Goal: Information Seeking & Learning: Learn about a topic

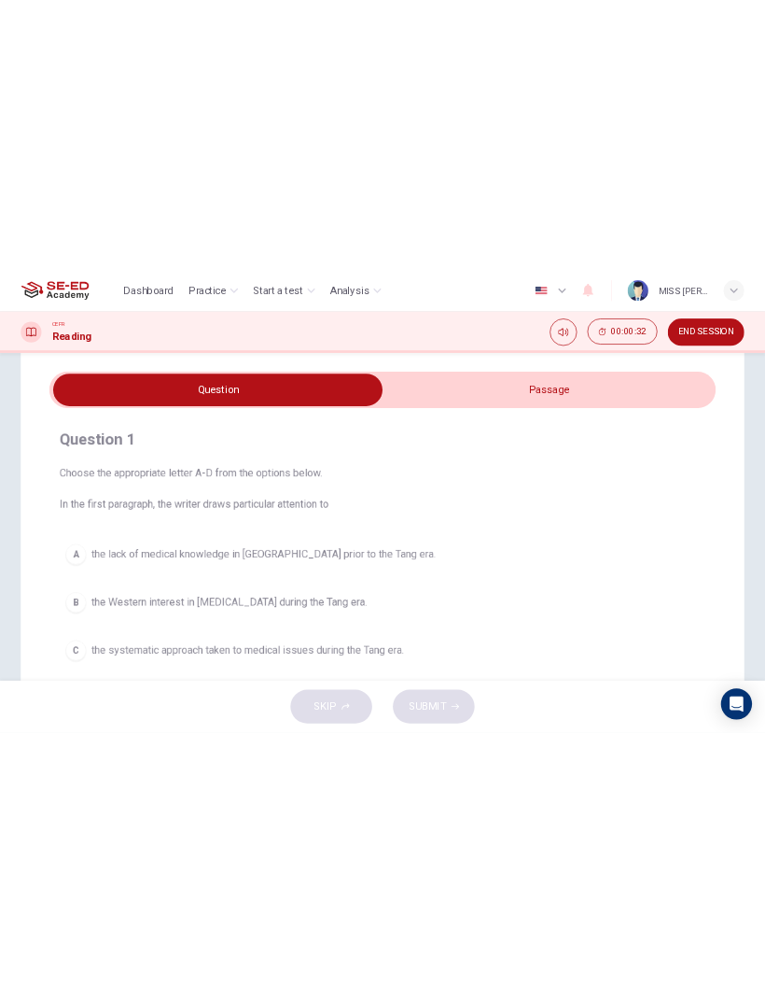
scroll to position [8, 0]
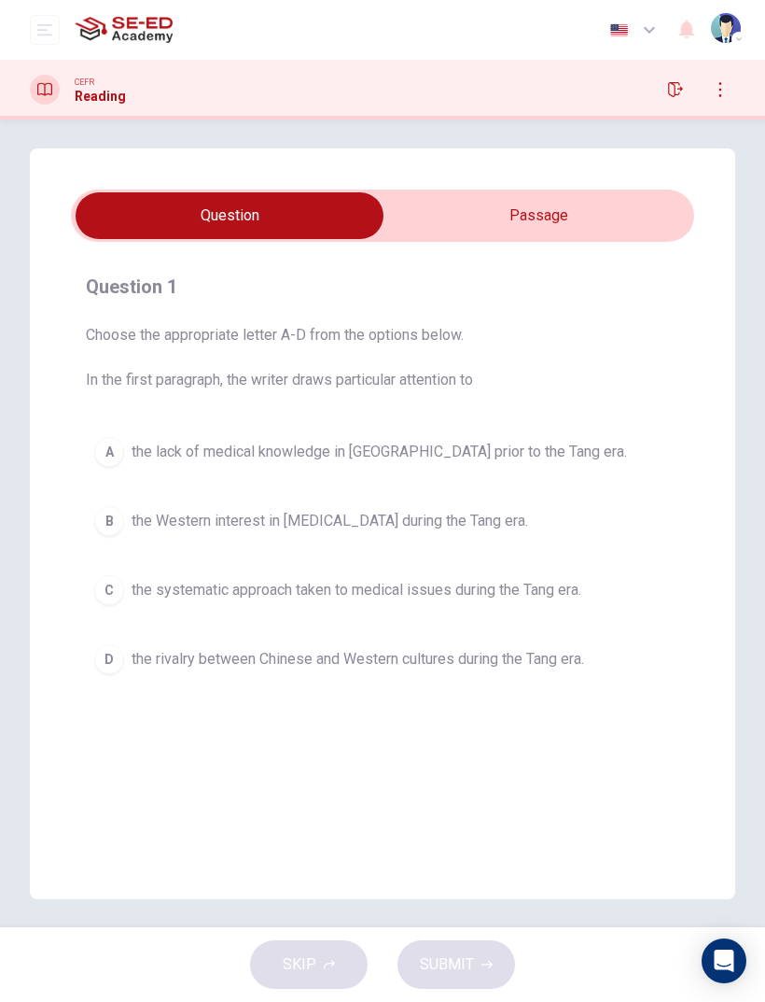
click at [591, 183] on div "Question 1 Choose the appropriate letter A-D from the options below. In the fir…" at bounding box center [383, 523] width 706 height 751
click at [590, 183] on div "Question 1 Choose the appropriate letter A-D from the options below. In the fir…" at bounding box center [383, 523] width 706 height 751
click at [545, 205] on input "checkbox" at bounding box center [229, 215] width 935 height 47
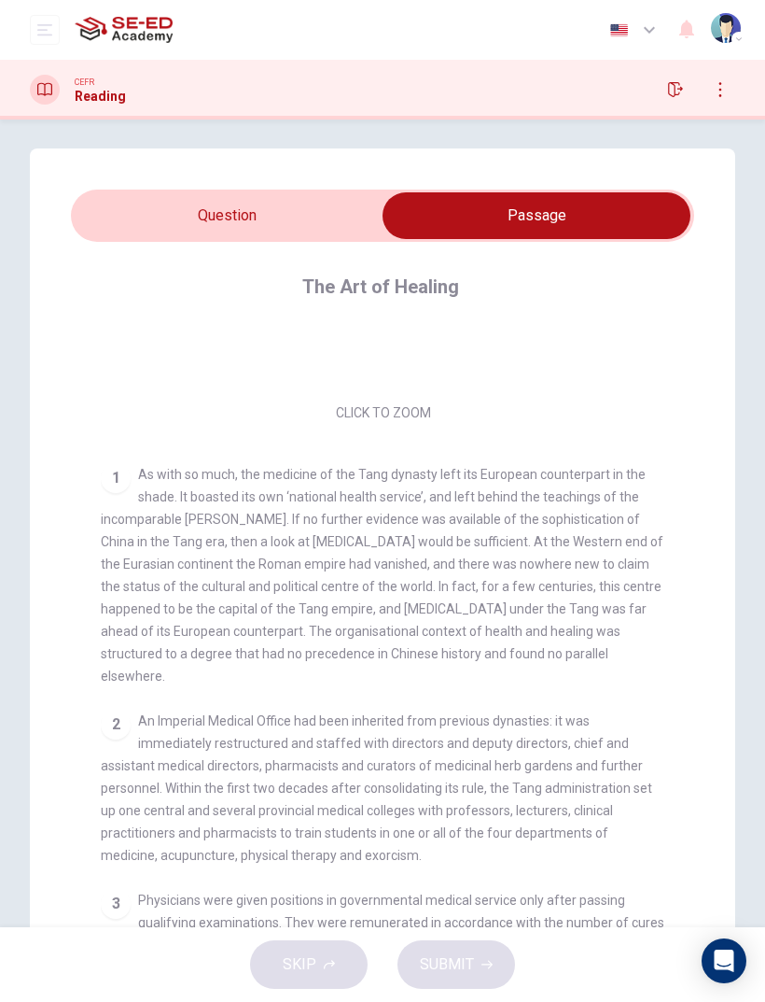
scroll to position [232, 0]
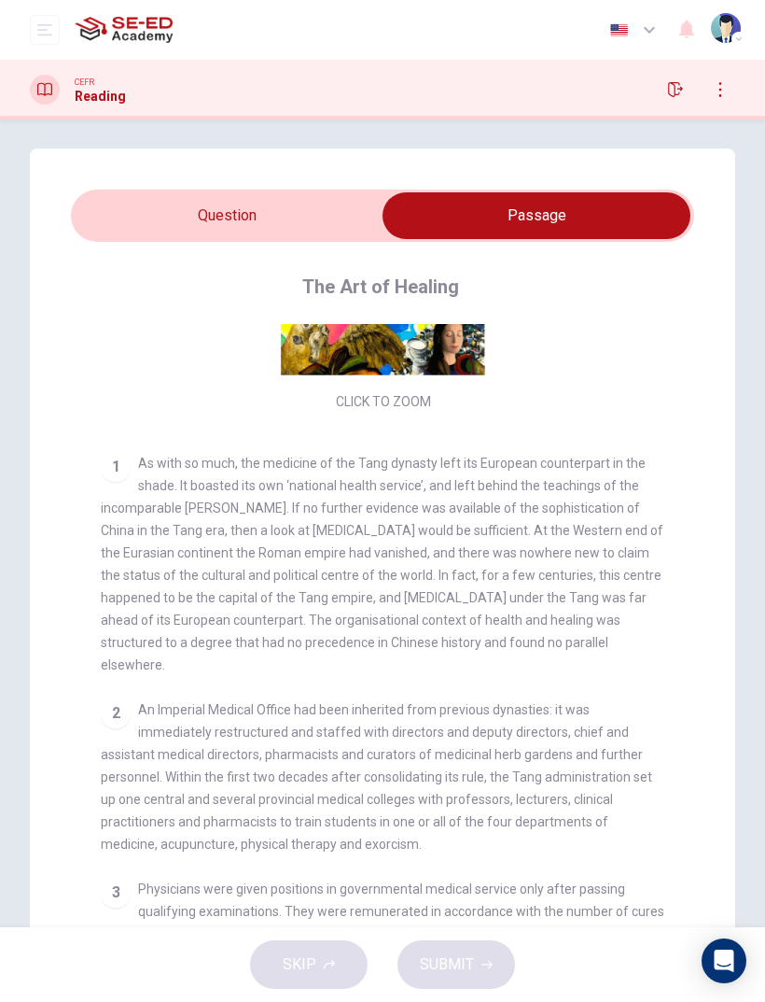
click at [313, 203] on input "checkbox" at bounding box center [536, 215] width 935 height 47
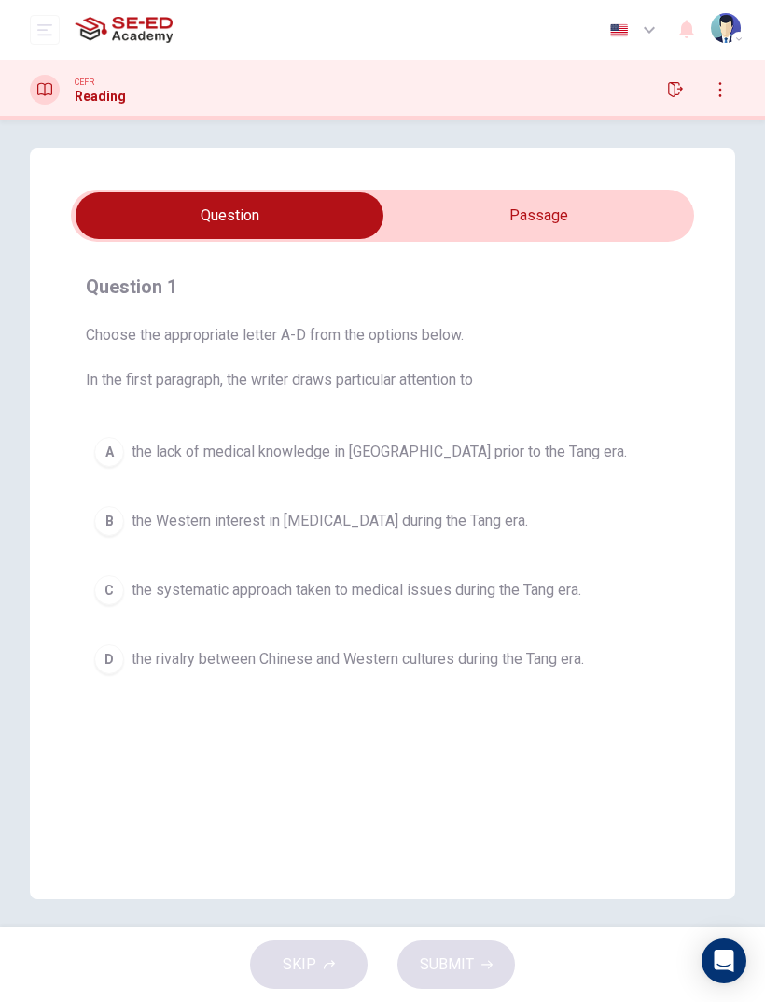
click at [589, 219] on input "checkbox" at bounding box center [229, 215] width 935 height 47
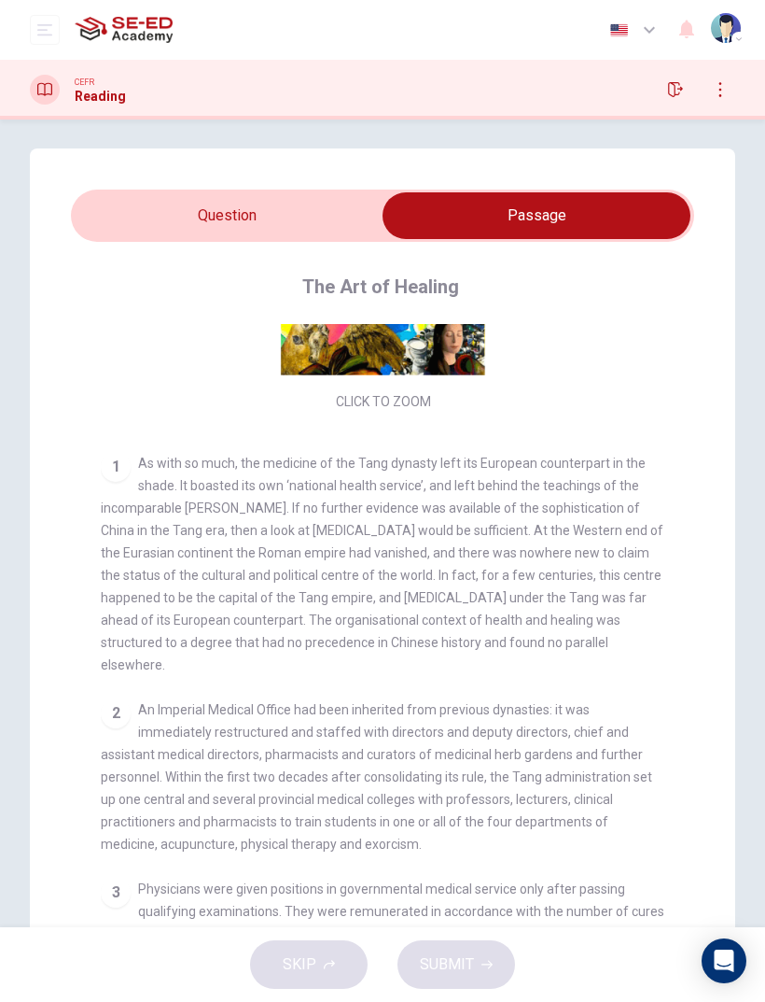
click at [311, 229] on input "checkbox" at bounding box center [536, 215] width 935 height 47
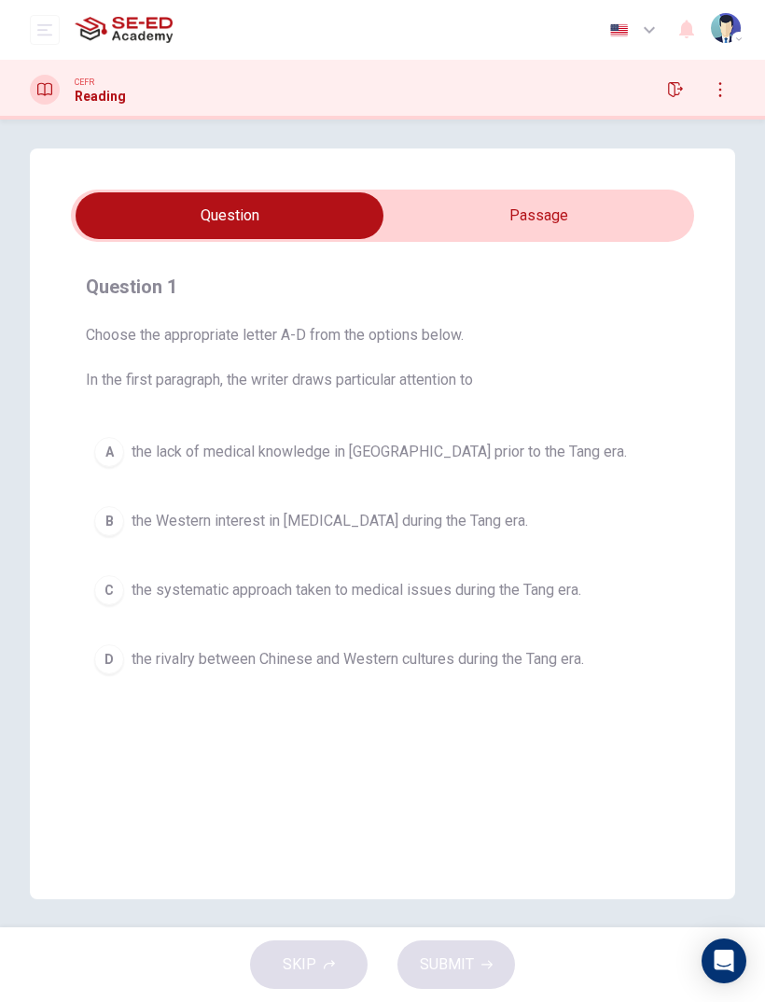
click at [588, 206] on input "checkbox" at bounding box center [229, 215] width 935 height 47
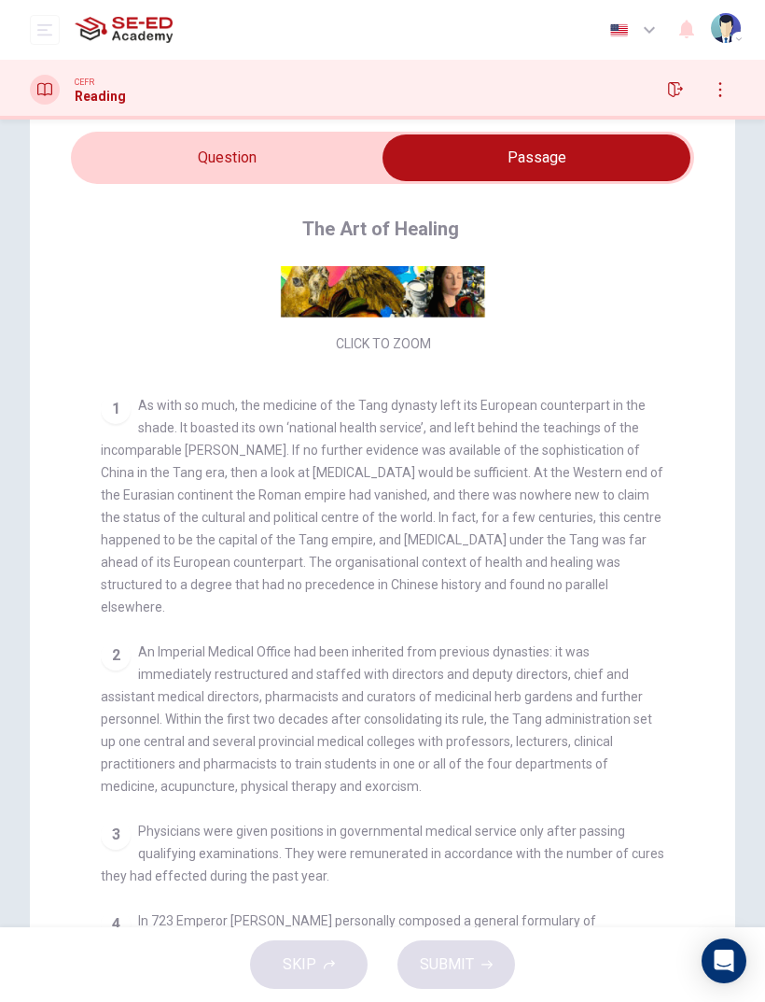
click at [339, 162] on input "checkbox" at bounding box center [536, 157] width 935 height 47
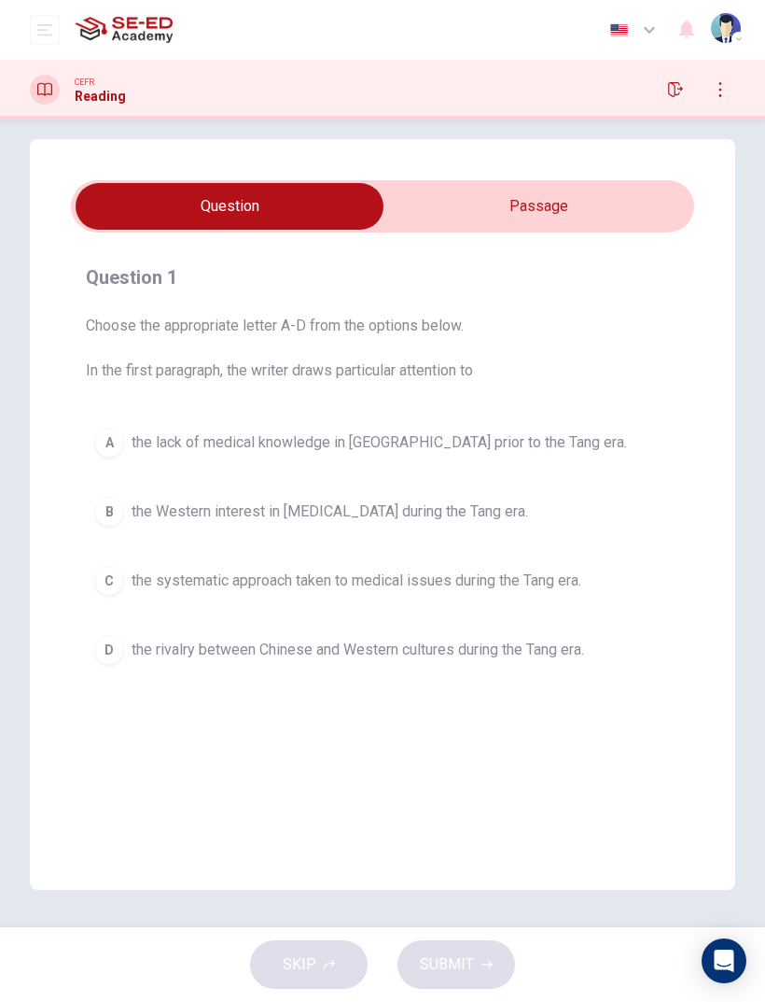
click at [554, 195] on input "checkbox" at bounding box center [229, 206] width 935 height 47
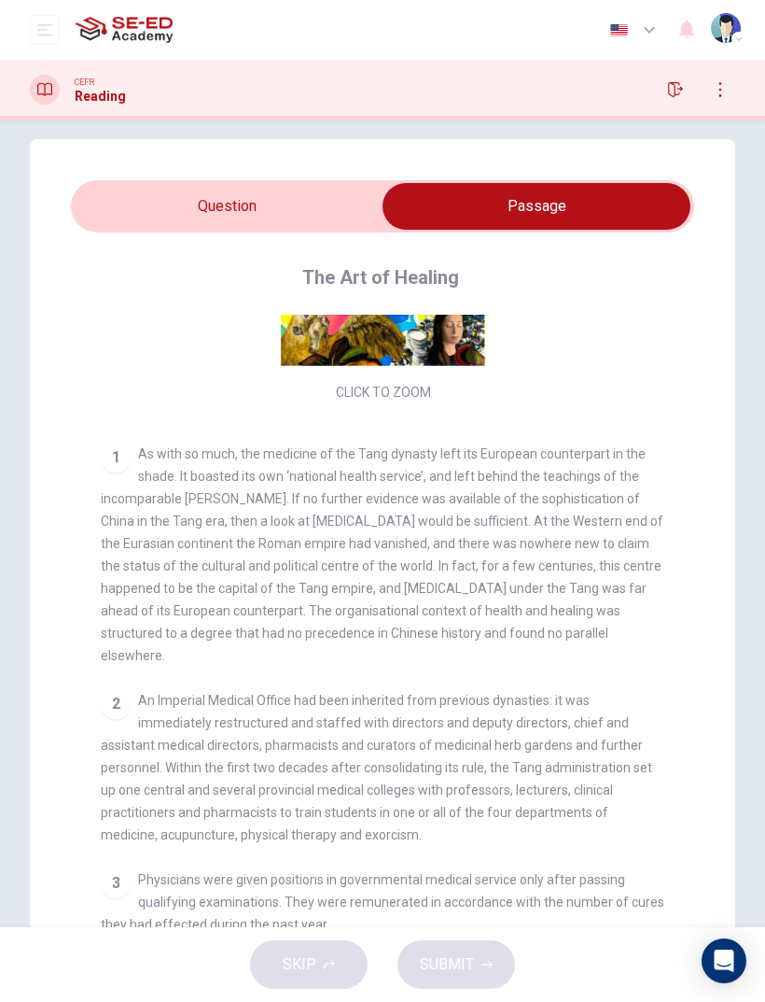
click at [315, 185] on input "checkbox" at bounding box center [536, 206] width 935 height 47
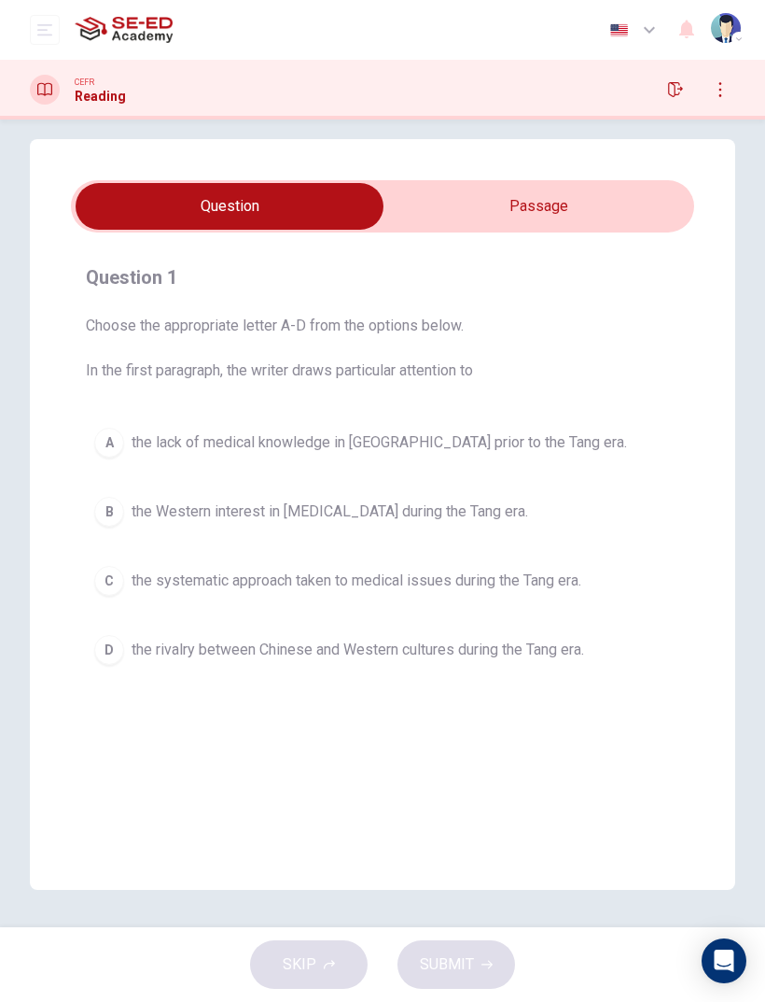
click at [530, 205] on input "checkbox" at bounding box center [229, 206] width 935 height 47
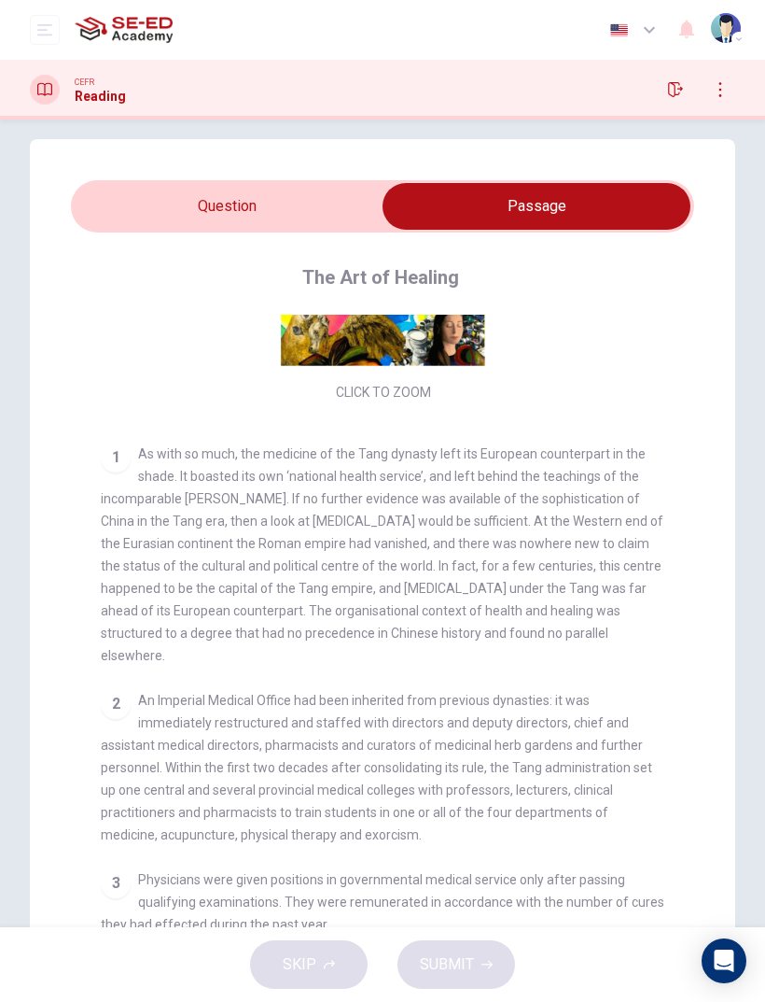
click at [306, 208] on input "checkbox" at bounding box center [536, 206] width 935 height 47
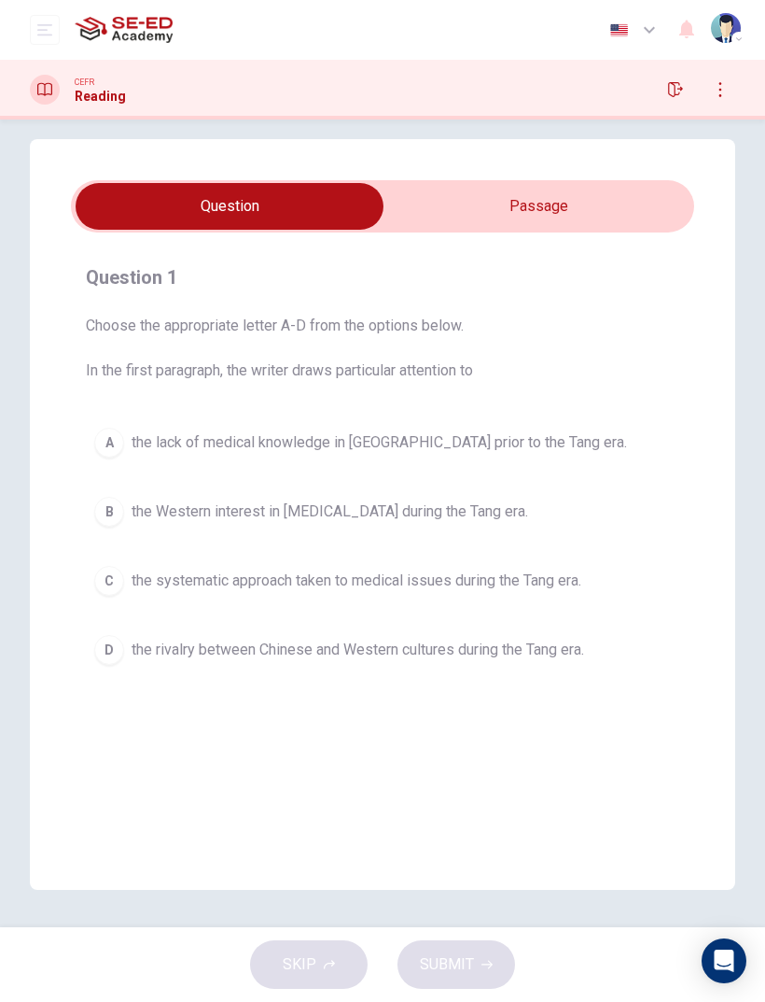
click at [115, 656] on div "D" at bounding box center [109, 650] width 30 height 30
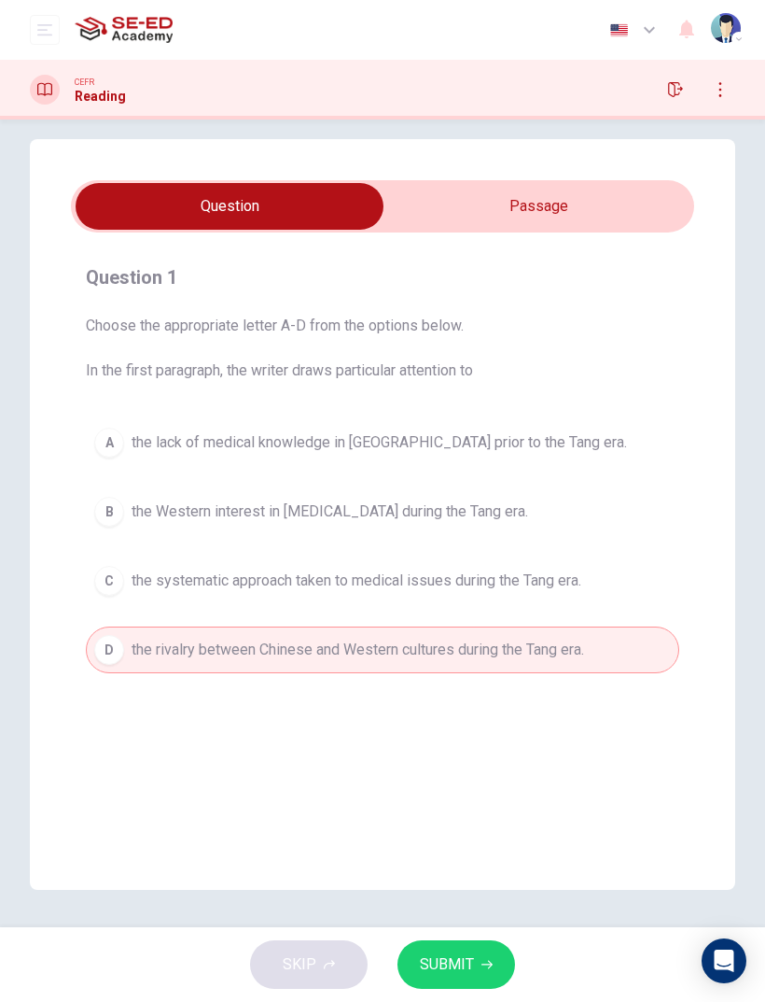
click at [135, 583] on span "the systematic approach taken to medical issues during the Tang era." at bounding box center [357, 580] width 450 height 22
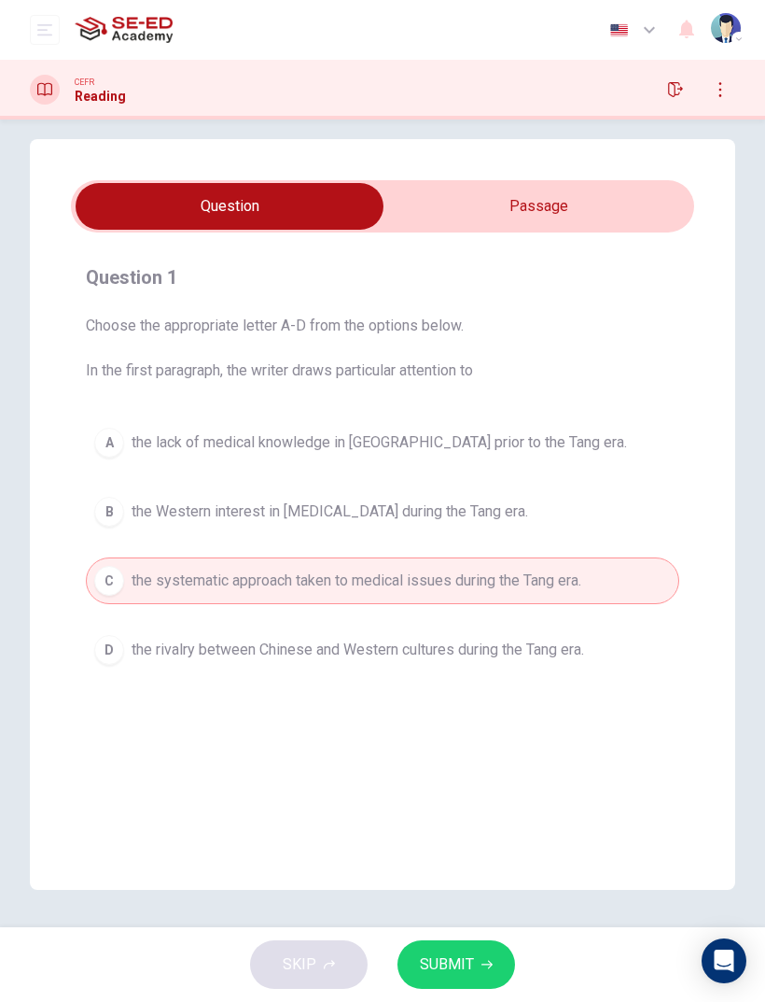
click at [452, 665] on span "SUBMIT" at bounding box center [447, 964] width 54 height 26
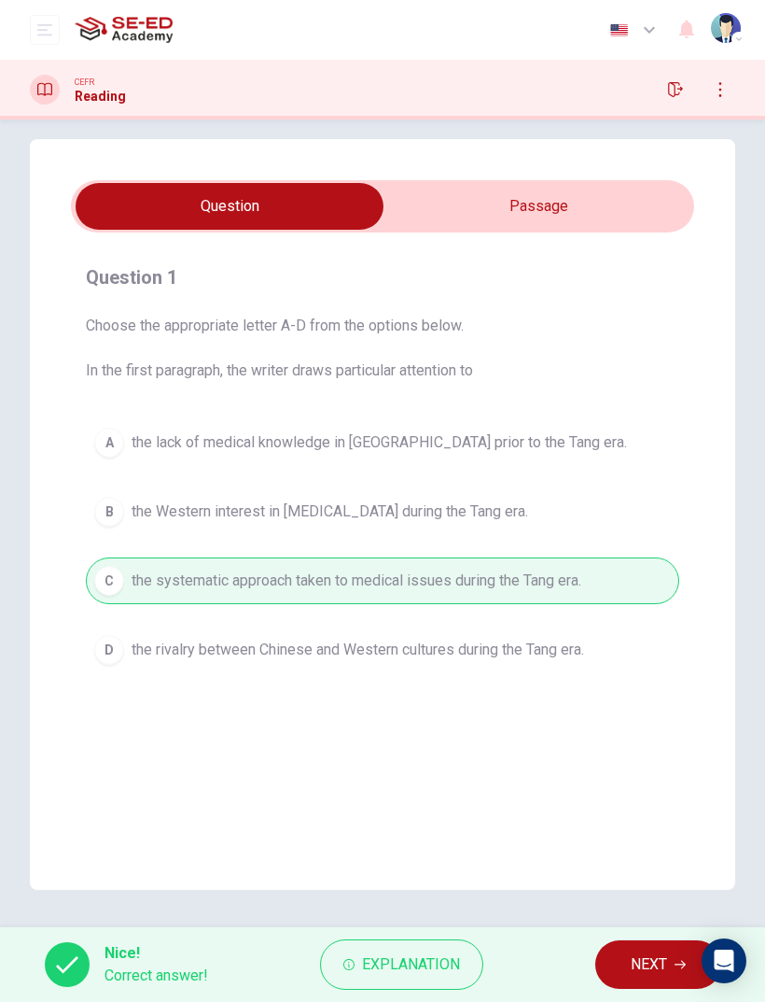
click at [652, 665] on span "NEXT" at bounding box center [649, 964] width 36 height 26
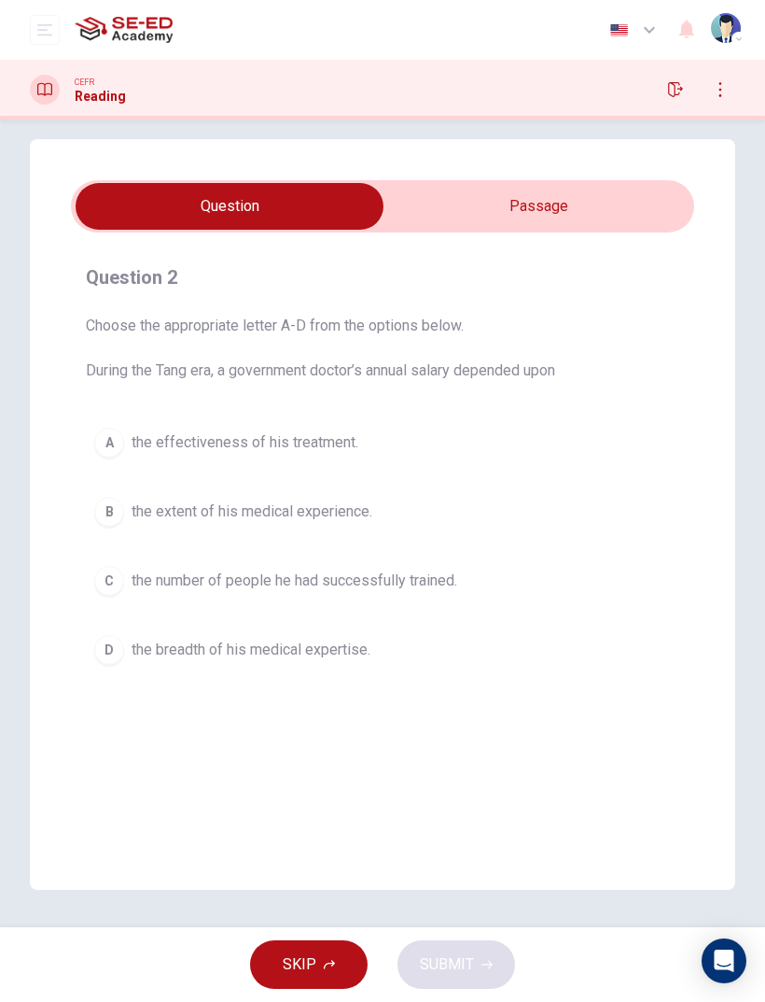
click at [633, 207] on input "checkbox" at bounding box center [229, 206] width 935 height 47
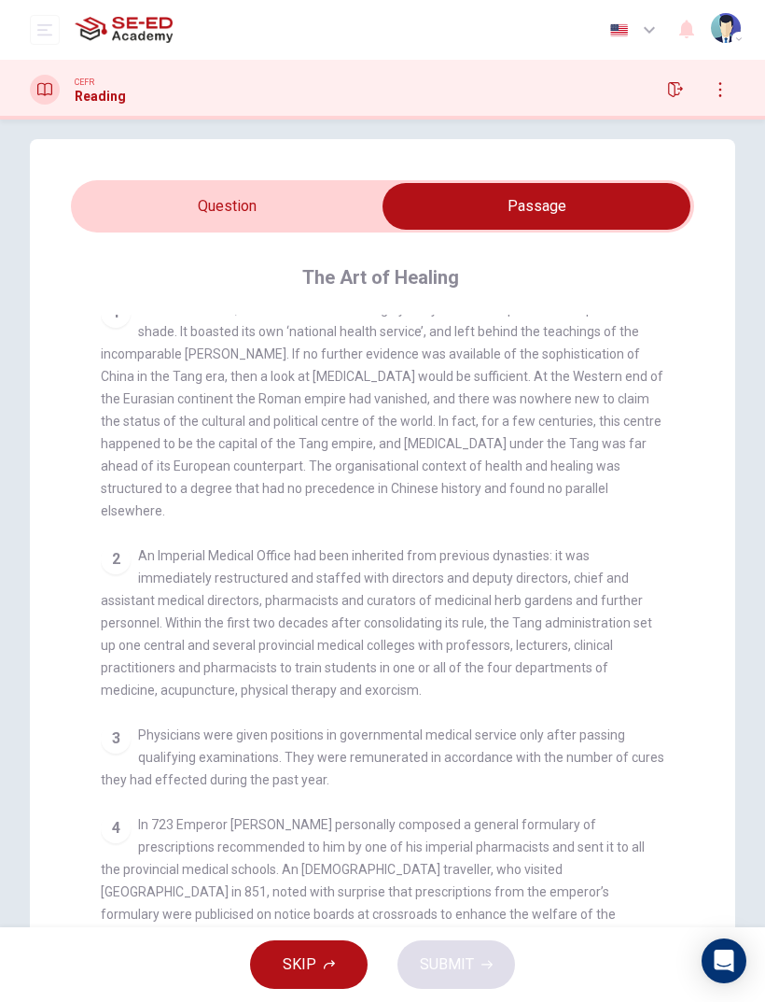
scroll to position [380, 0]
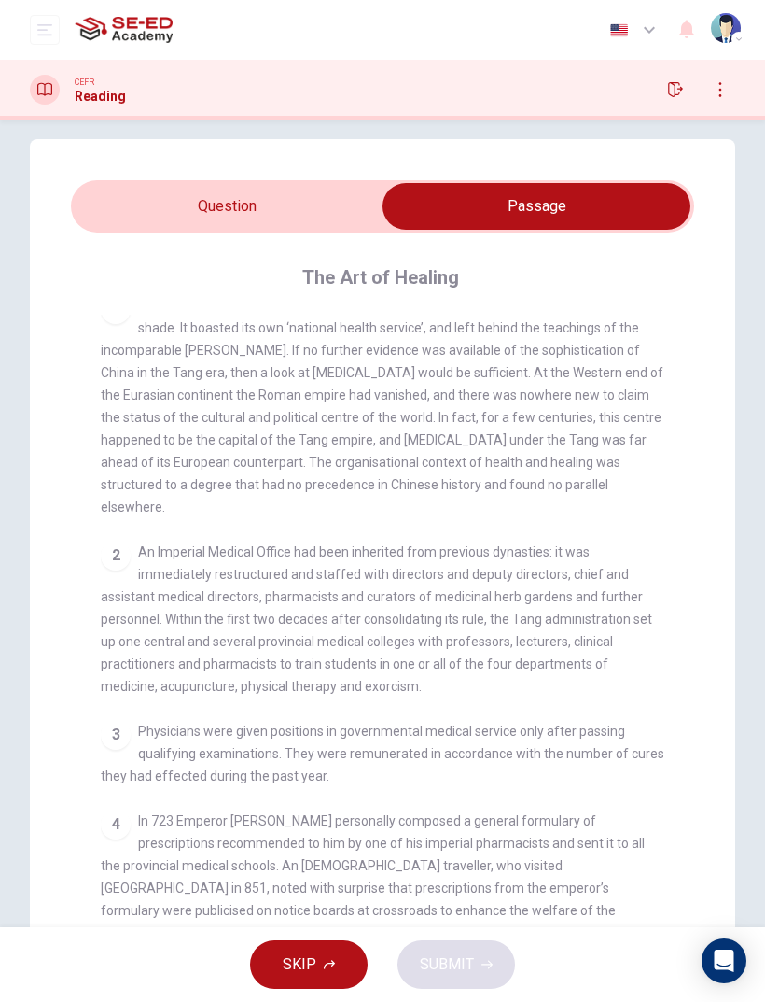
click at [299, 197] on input "checkbox" at bounding box center [536, 206] width 935 height 47
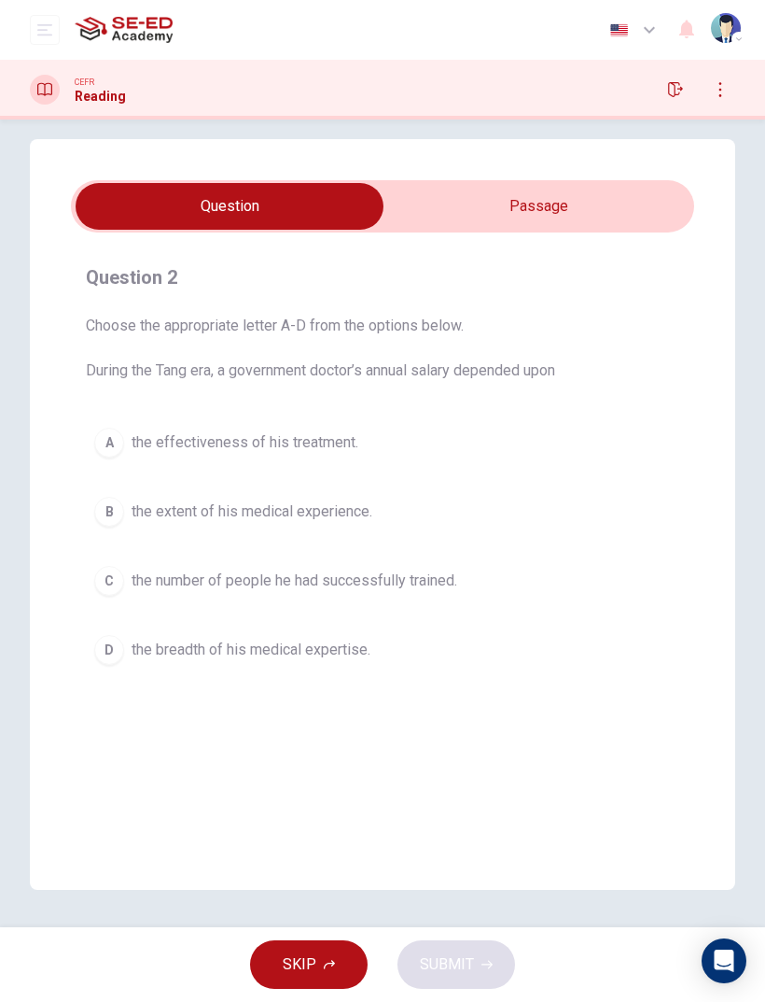
click at [600, 218] on input "checkbox" at bounding box center [229, 206] width 935 height 47
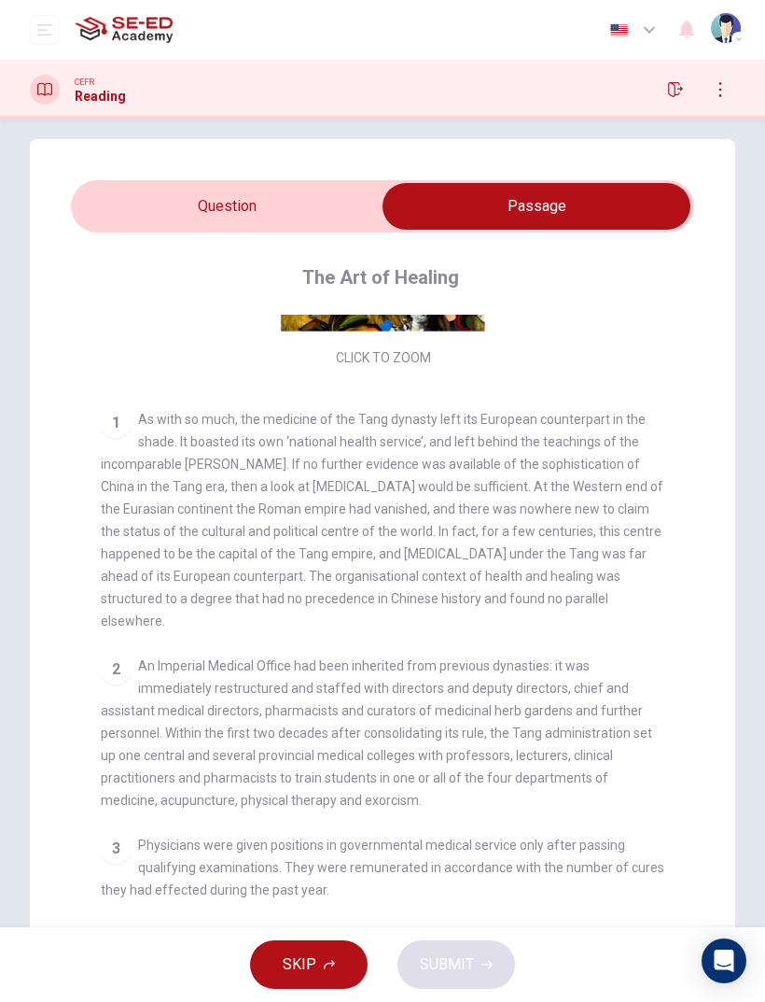
scroll to position [250, 0]
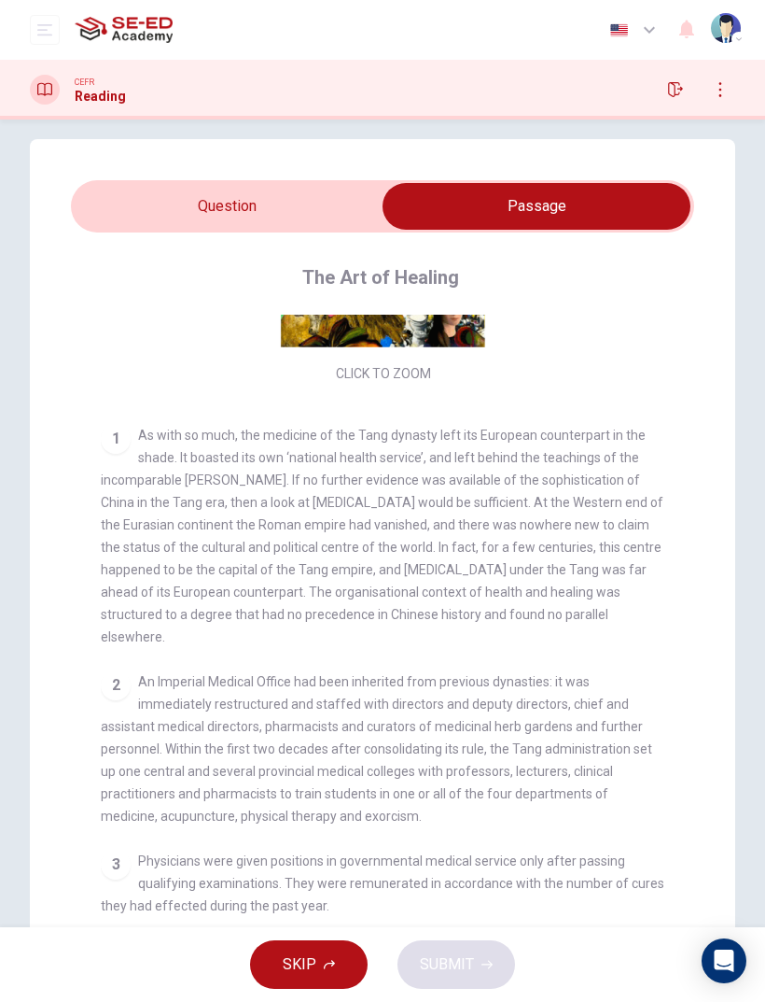
click at [285, 228] on input "checkbox" at bounding box center [536, 206] width 935 height 47
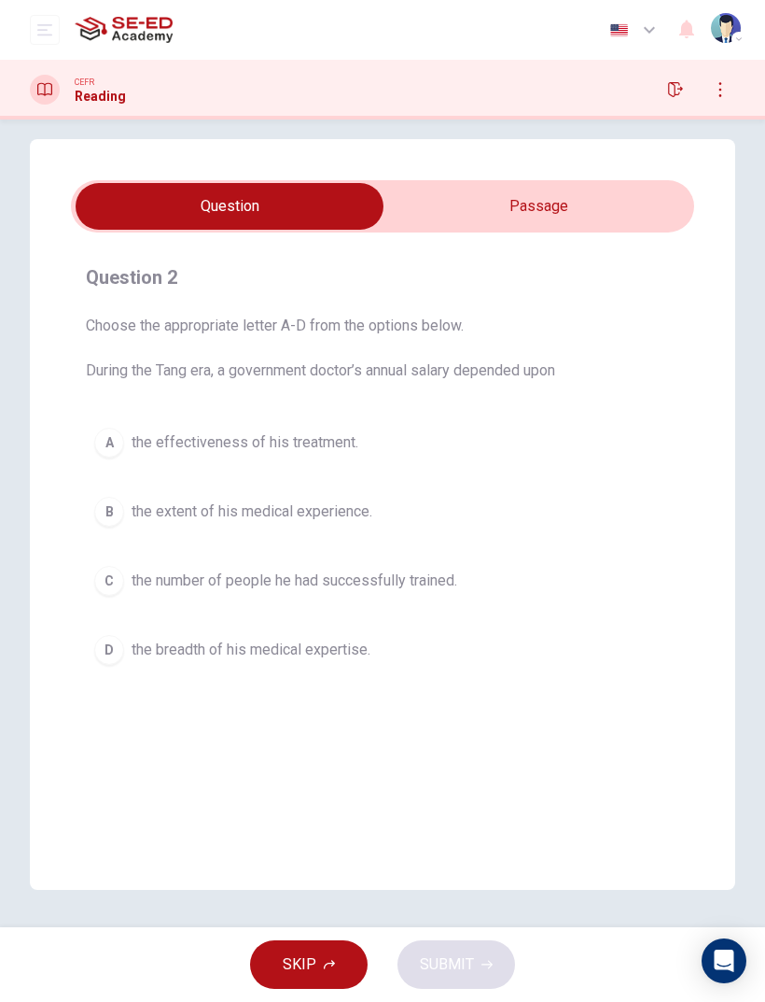
click at [102, 446] on div "A" at bounding box center [109, 443] width 30 height 30
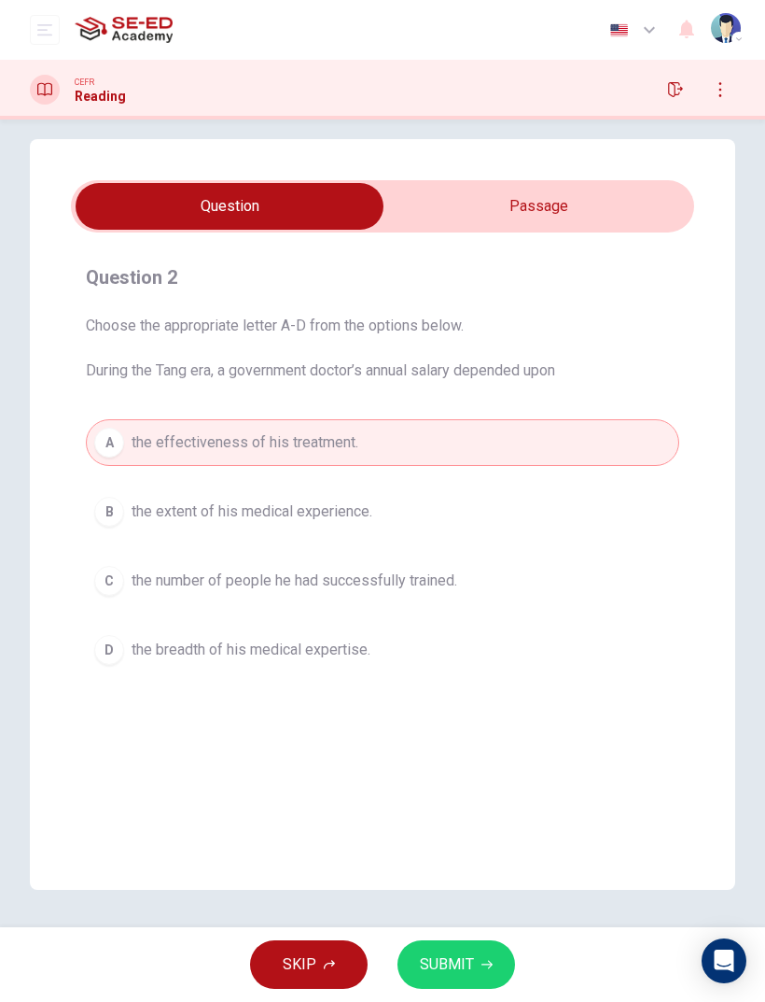
click at [280, 521] on span "the extent of his medical experience." at bounding box center [252, 511] width 241 height 22
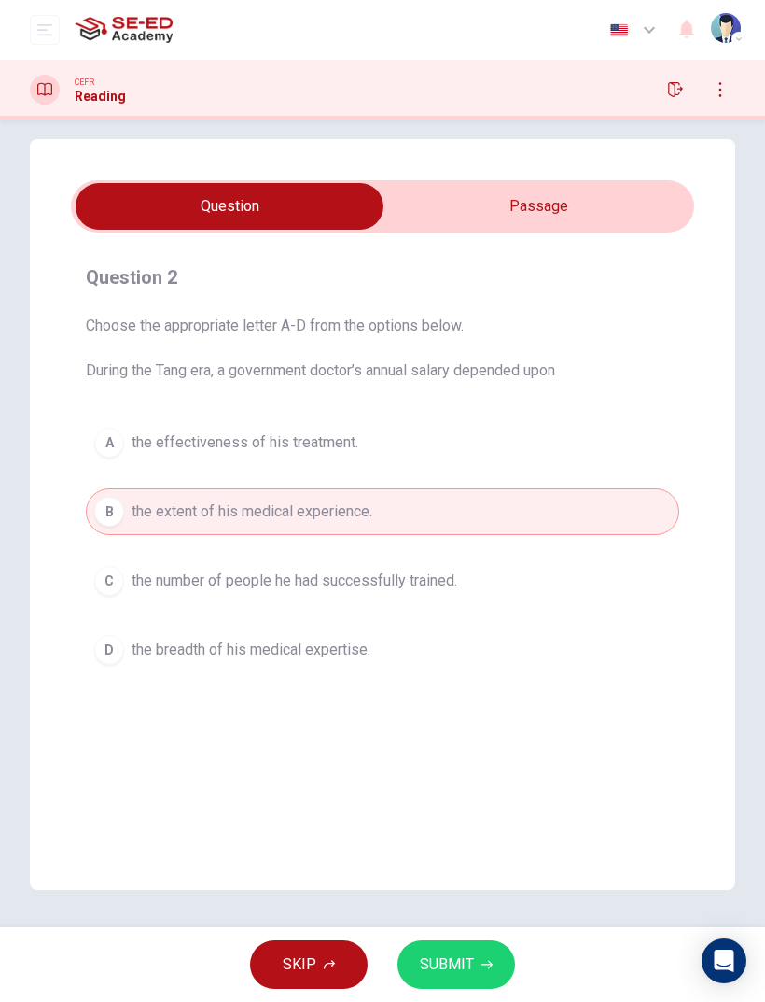
click at [479, 665] on button "SUBMIT" at bounding box center [457, 964] width 118 height 49
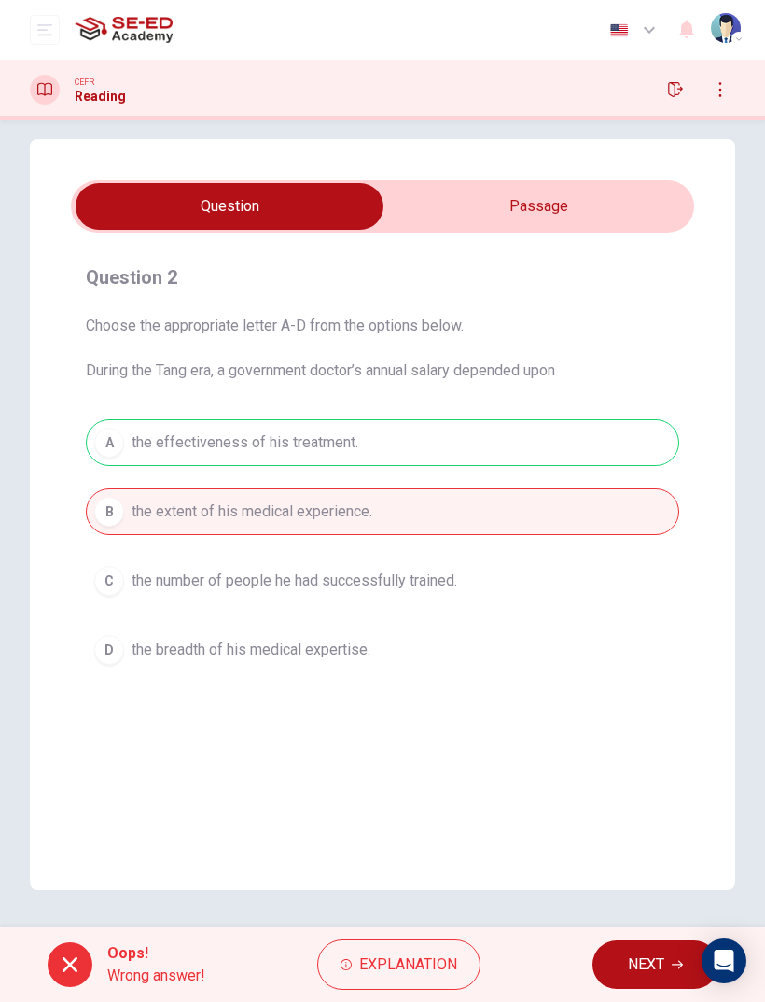
click at [656, 665] on span "NEXT" at bounding box center [646, 964] width 36 height 26
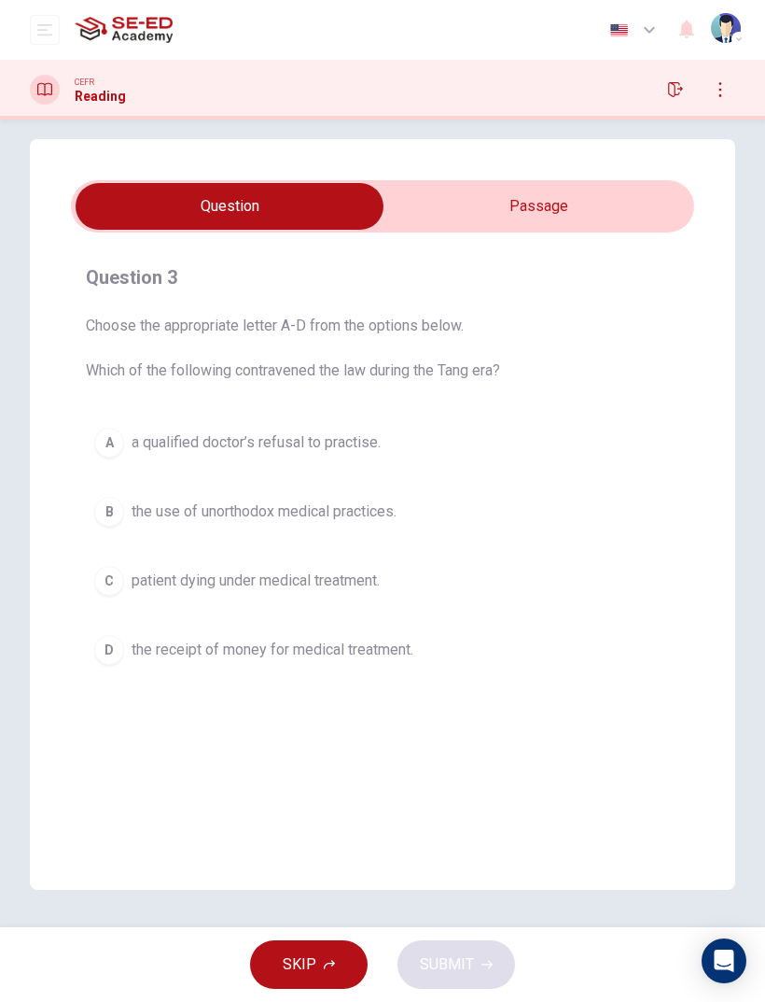
click at [611, 203] on input "checkbox" at bounding box center [229, 206] width 935 height 47
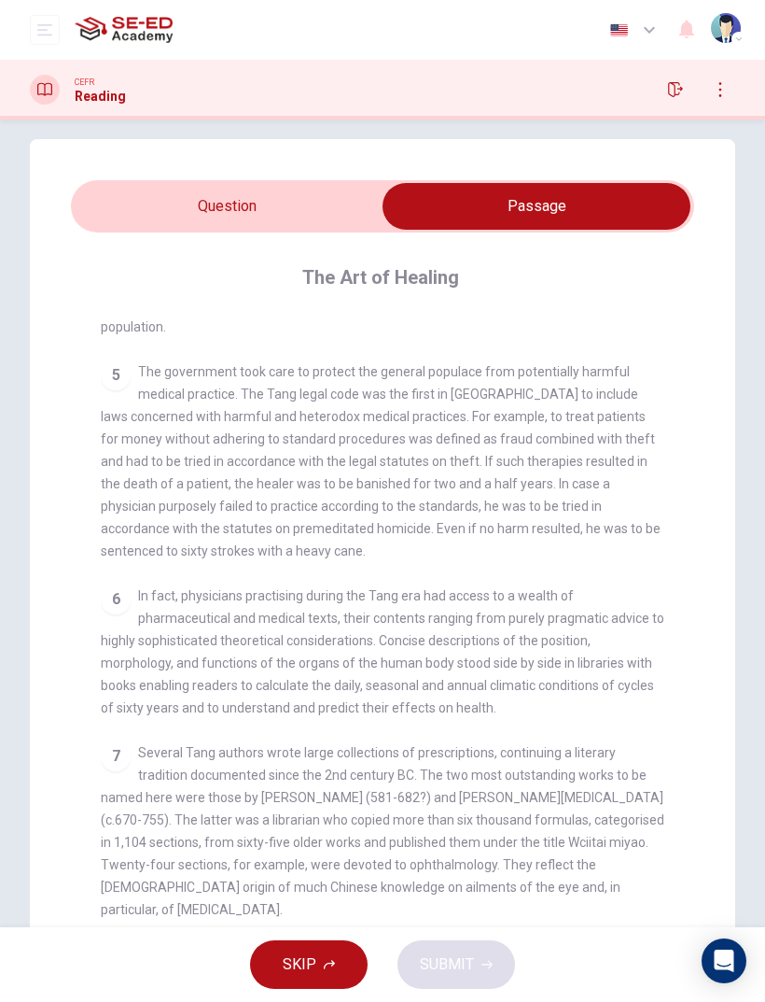
scroll to position [997, 0]
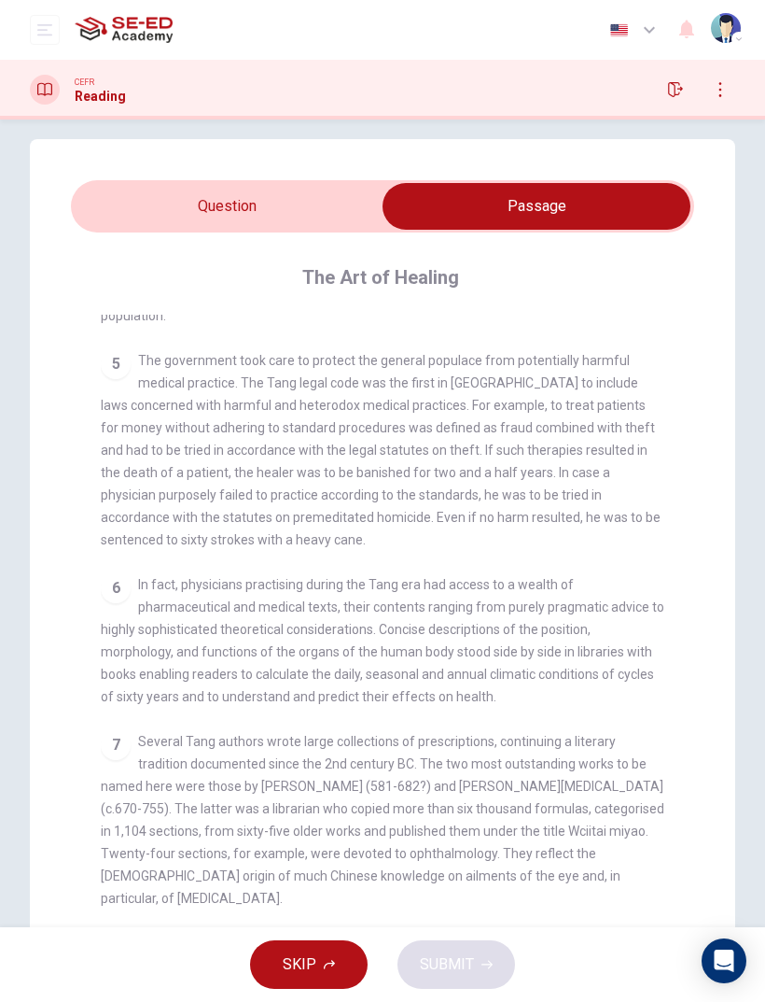
click at [284, 189] on input "checkbox" at bounding box center [536, 206] width 935 height 47
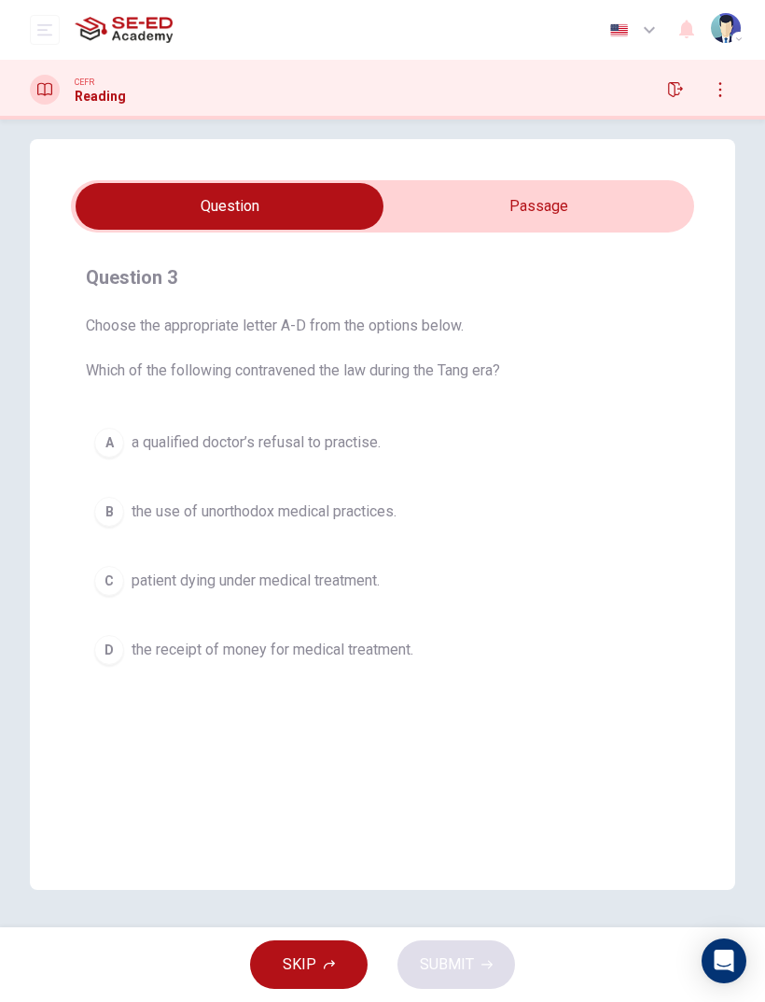
click at [349, 433] on span "a qualified doctor’s refusal to practise." at bounding box center [256, 442] width 249 height 22
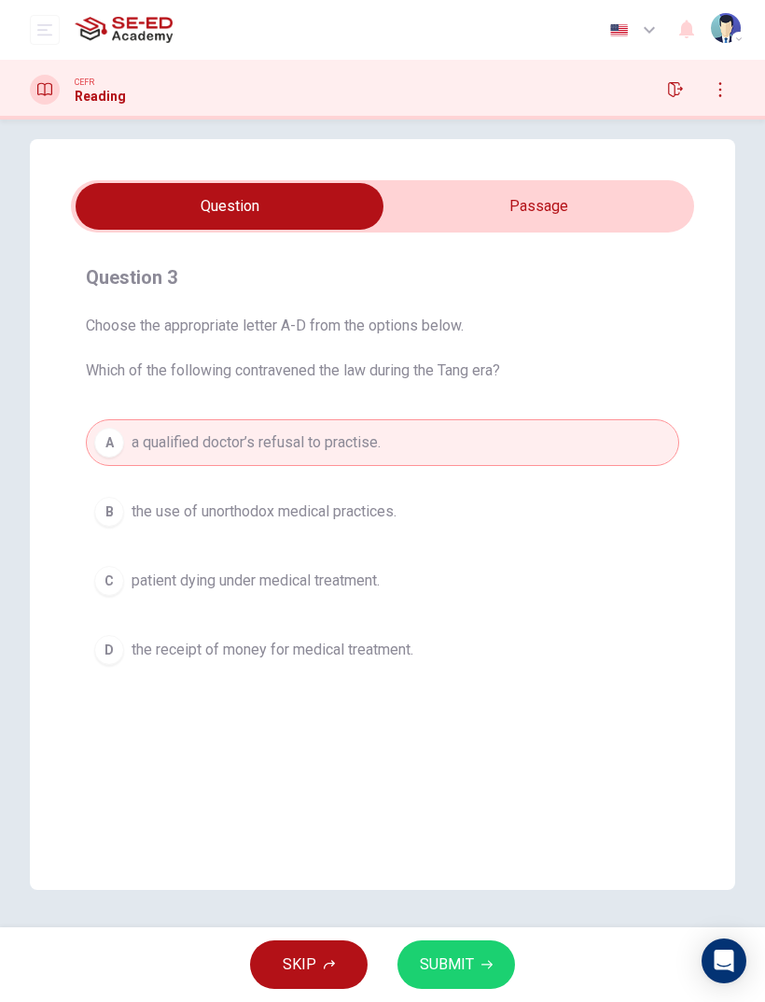
click at [554, 207] on input "checkbox" at bounding box center [229, 206] width 935 height 47
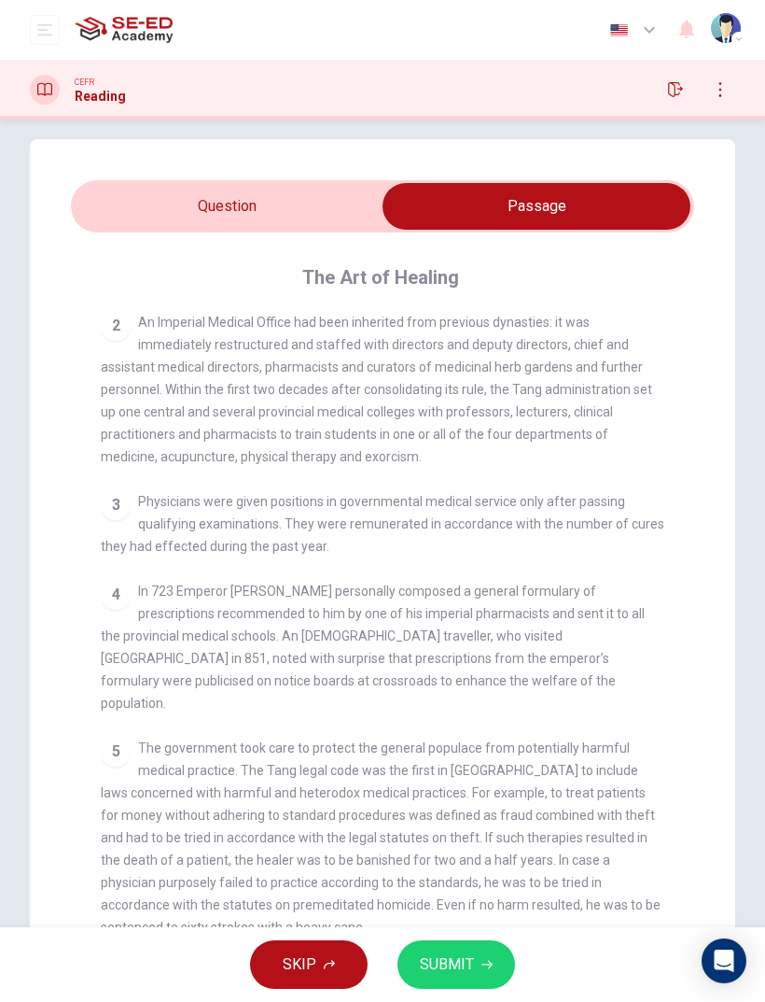
scroll to position [610, 0]
click at [324, 203] on input "checkbox" at bounding box center [536, 206] width 935 height 47
checkbox input "false"
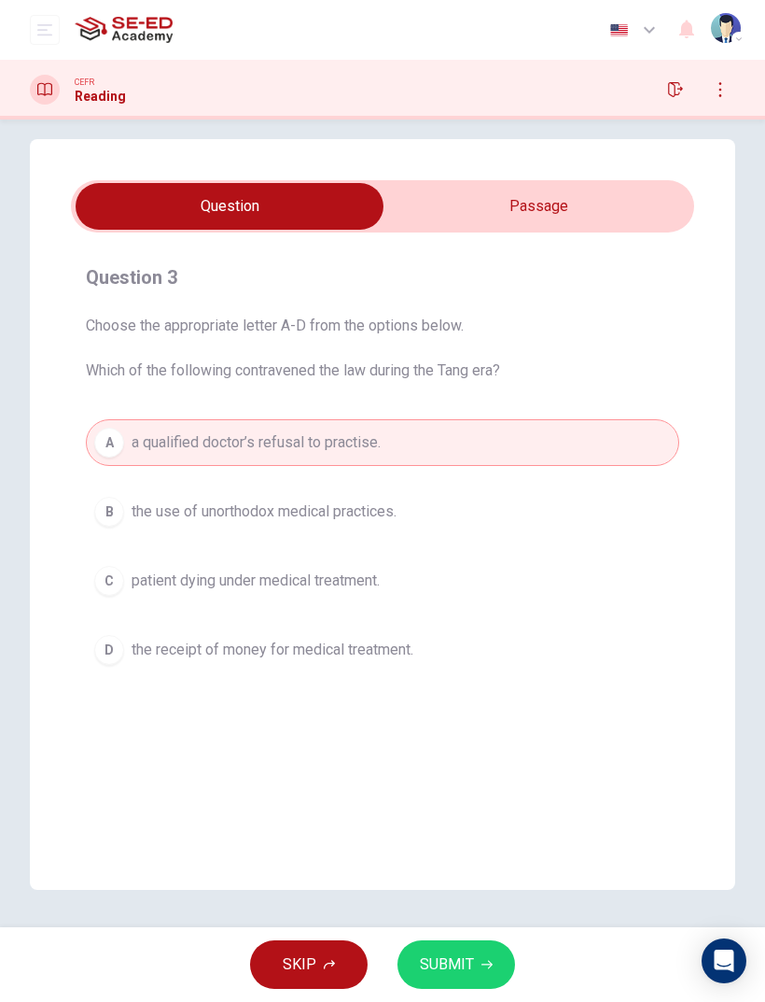
click at [472, 665] on span "SUBMIT" at bounding box center [447, 964] width 54 height 26
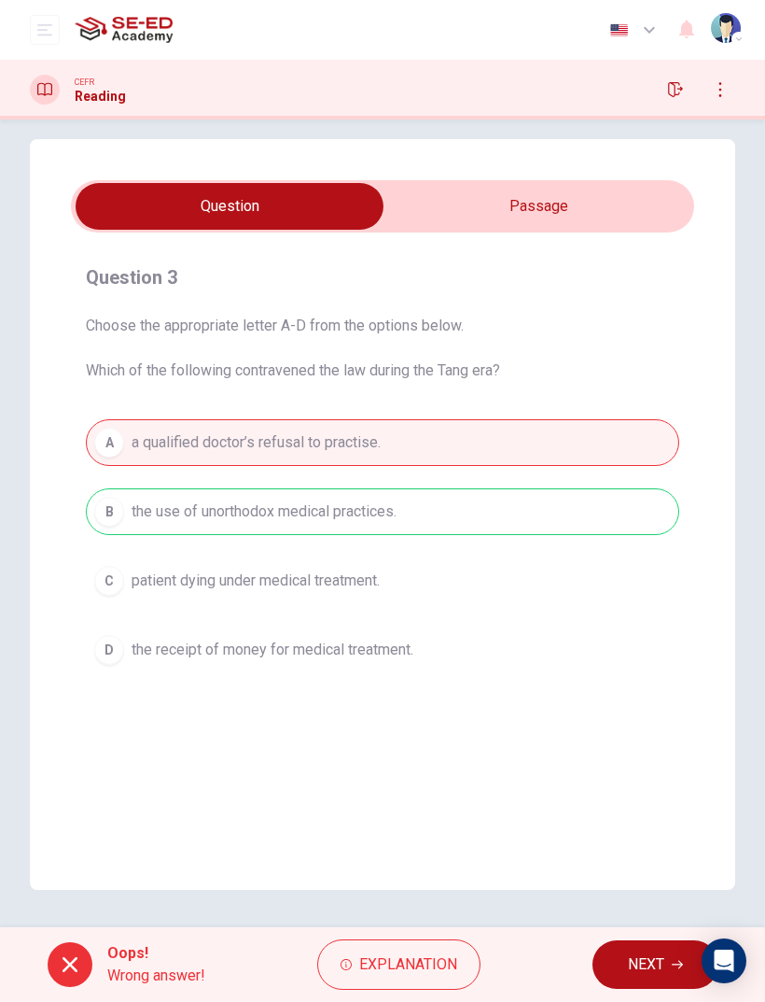
click at [641, 665] on span "NEXT" at bounding box center [646, 964] width 36 height 26
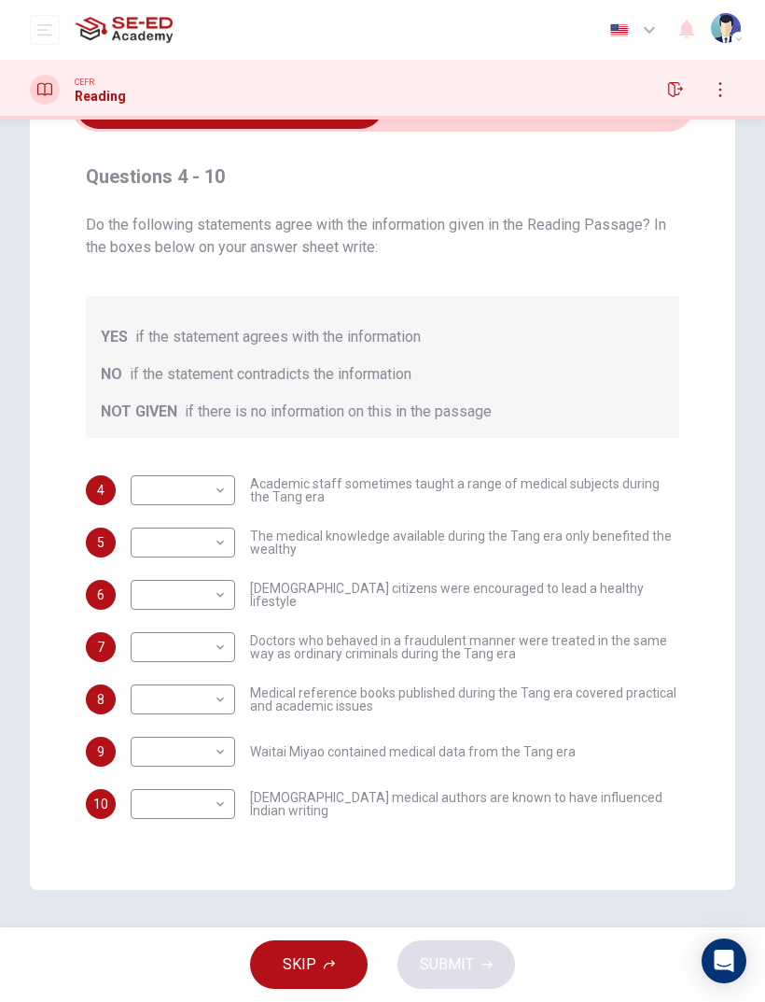
click at [346, 665] on button "SKIP" at bounding box center [309, 964] width 118 height 49
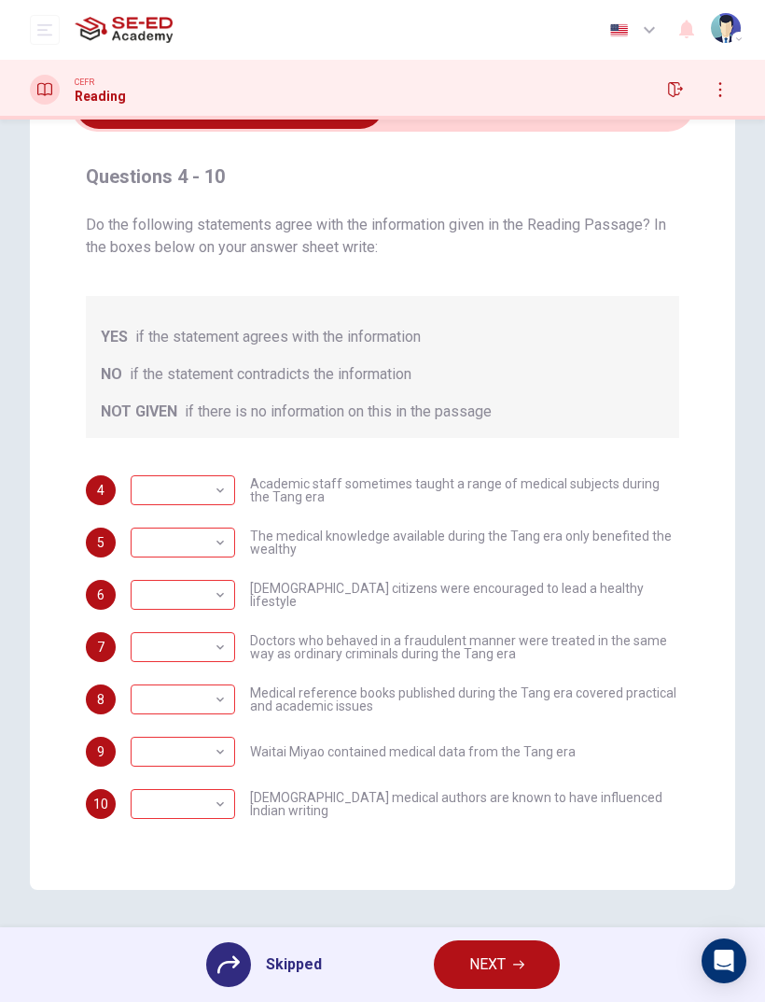
click at [511, 665] on button "NEXT" at bounding box center [497, 964] width 126 height 49
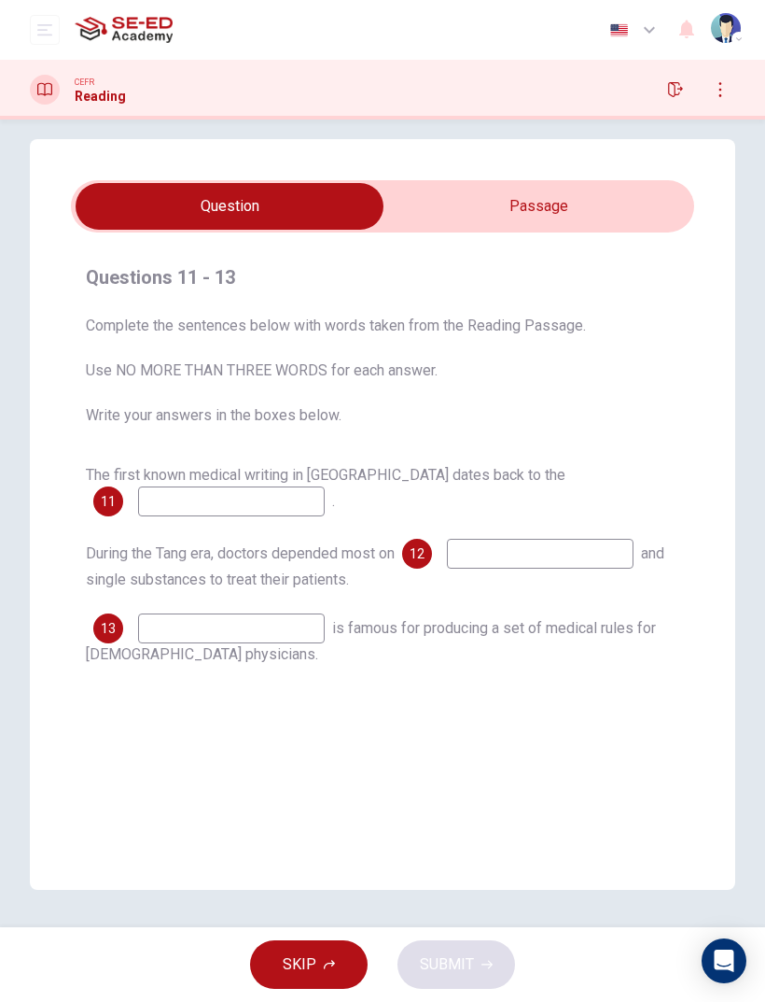
click at [71, 90] on div "CEFR Reading" at bounding box center [78, 90] width 96 height 30
click at [49, 30] on icon "open mobile menu" at bounding box center [44, 29] width 15 height 15
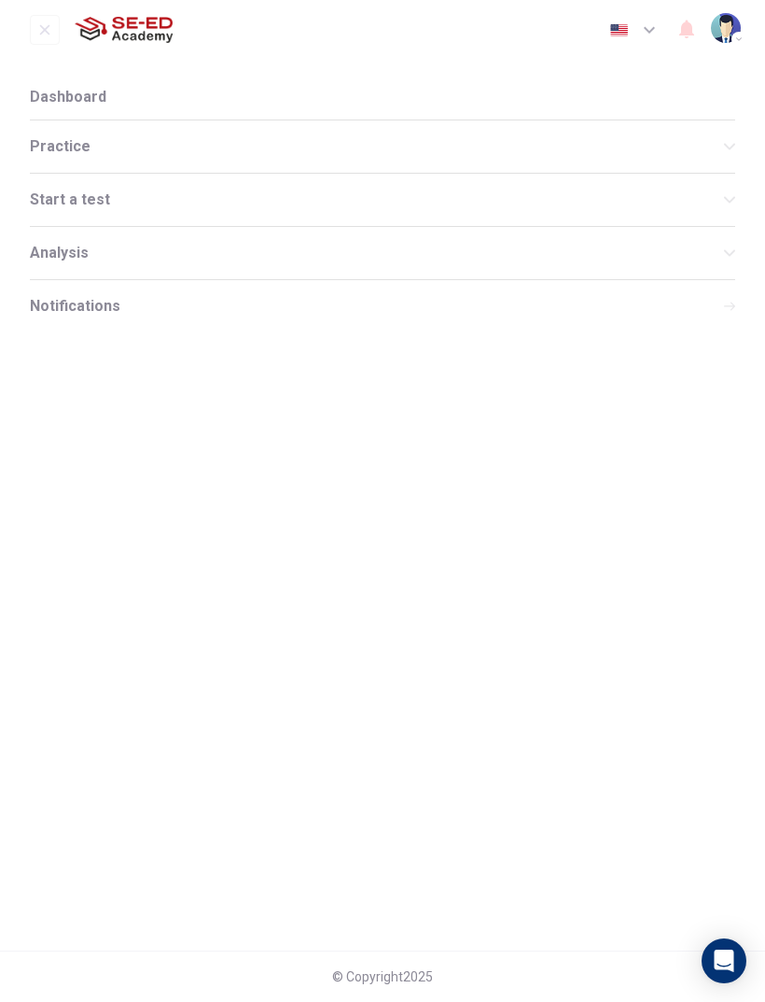
click at [225, 146] on span "Practice" at bounding box center [377, 146] width 695 height 15
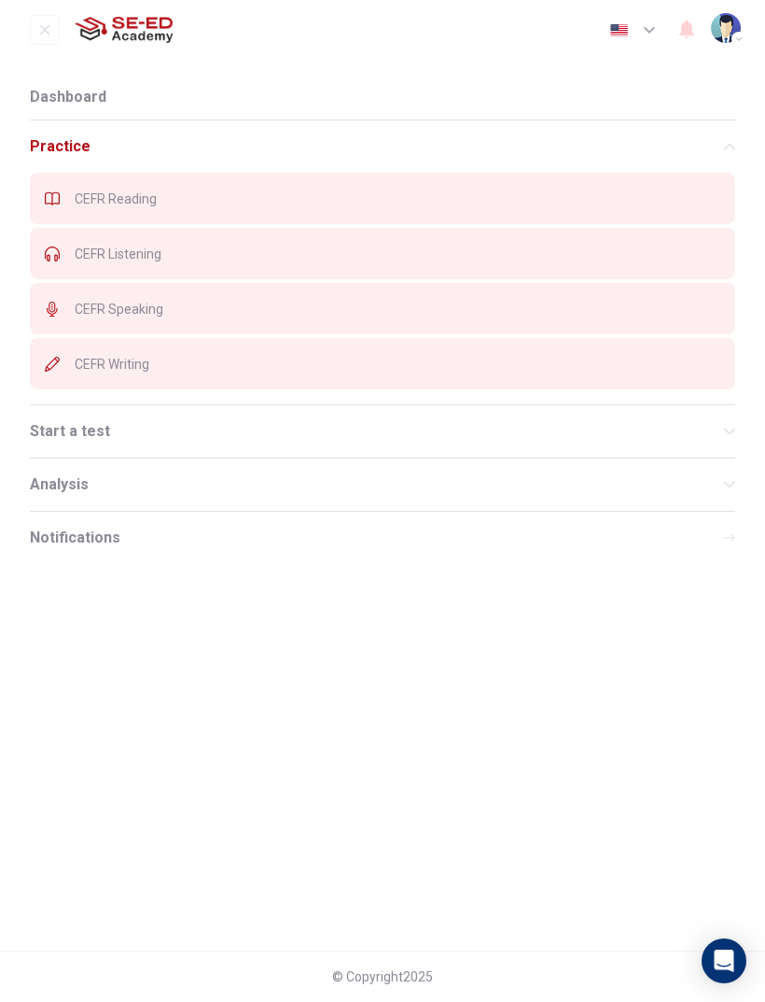
click at [432, 244] on div "CEFR Listening" at bounding box center [383, 253] width 706 height 51
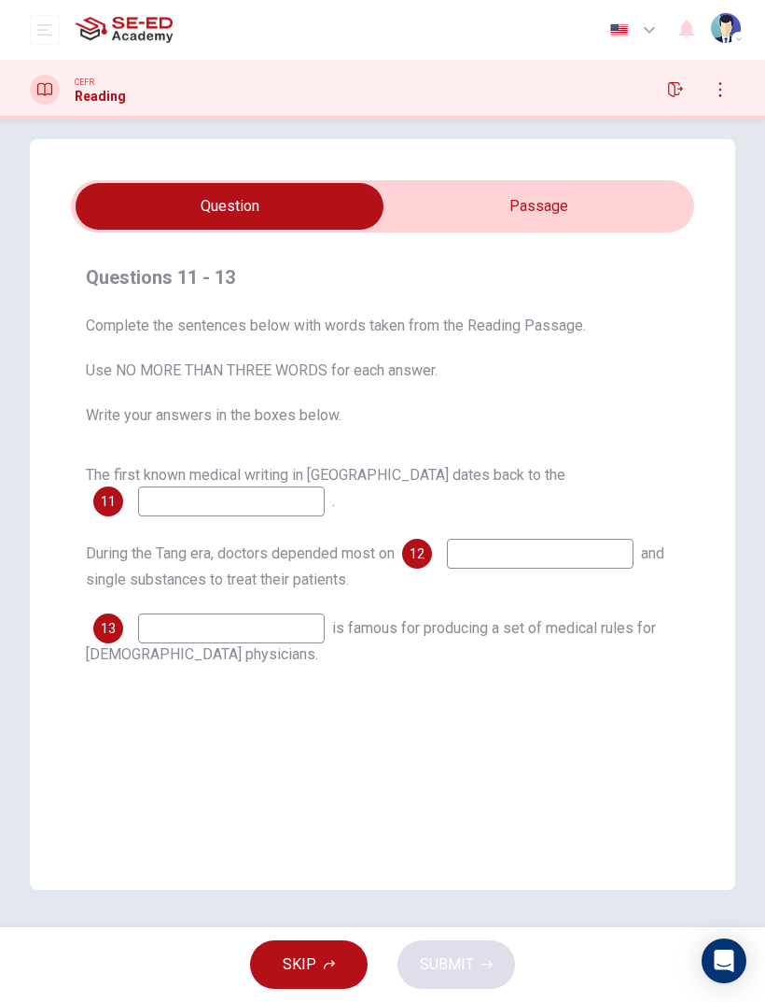
click at [677, 86] on icon "button" at bounding box center [675, 89] width 15 height 15
click at [662, 90] on button "button" at bounding box center [676, 90] width 30 height 30
